Goal: Information Seeking & Learning: Learn about a topic

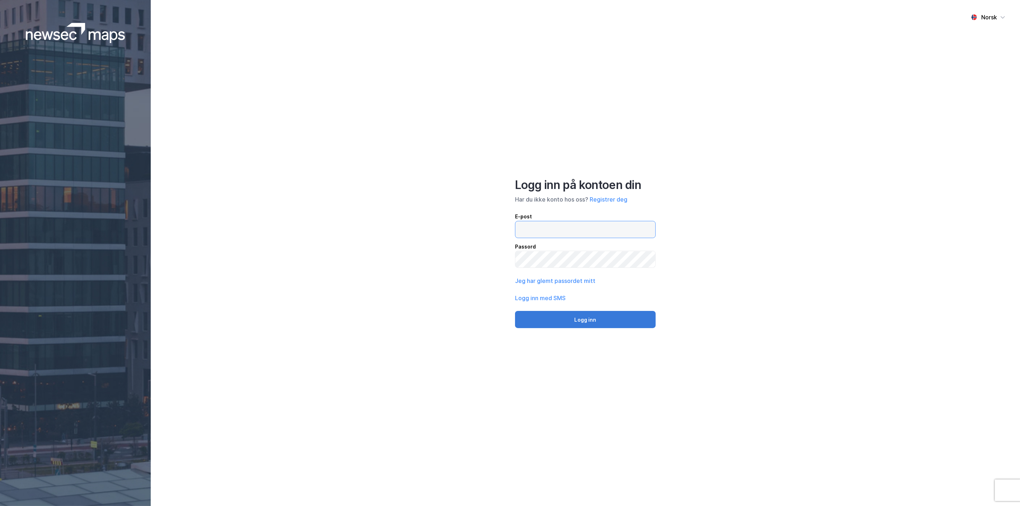
type input "[EMAIL_ADDRESS][MEDICAL_DATA][DOMAIN_NAME]"
click at [585, 321] on button "Logg inn" at bounding box center [585, 319] width 141 height 17
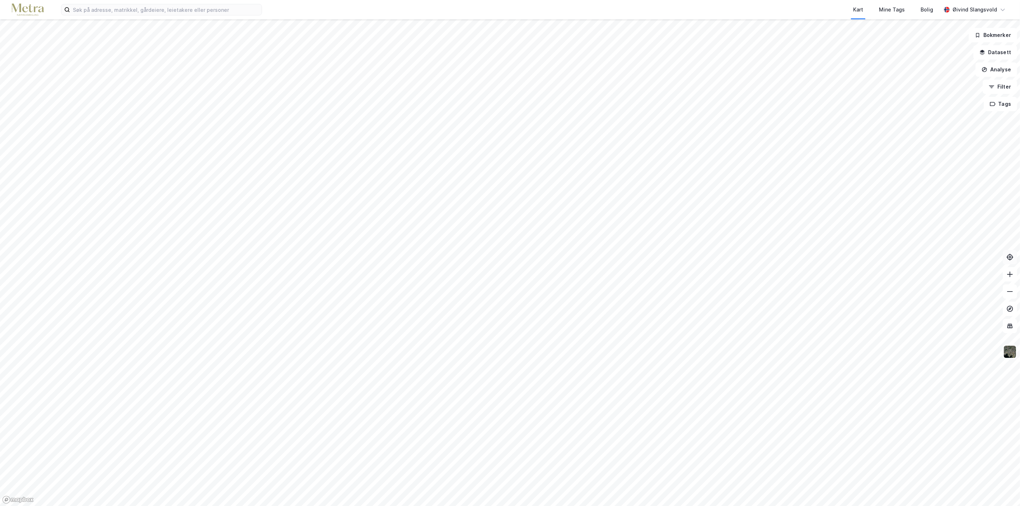
click at [1008, 260] on icon at bounding box center [1010, 257] width 7 height 7
click at [355, 0] on html "Kart Mine Tags Bolig [PERSON_NAME] Bokmerker Datasett Analyse Filter Tags" at bounding box center [510, 253] width 1020 height 506
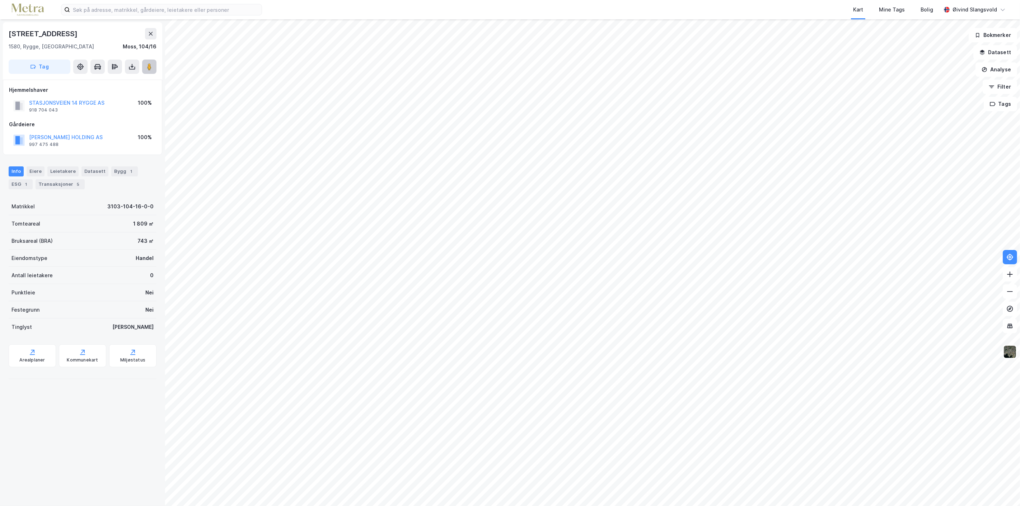
click at [147, 67] on icon at bounding box center [149, 66] width 7 height 7
